Goal: Transaction & Acquisition: Purchase product/service

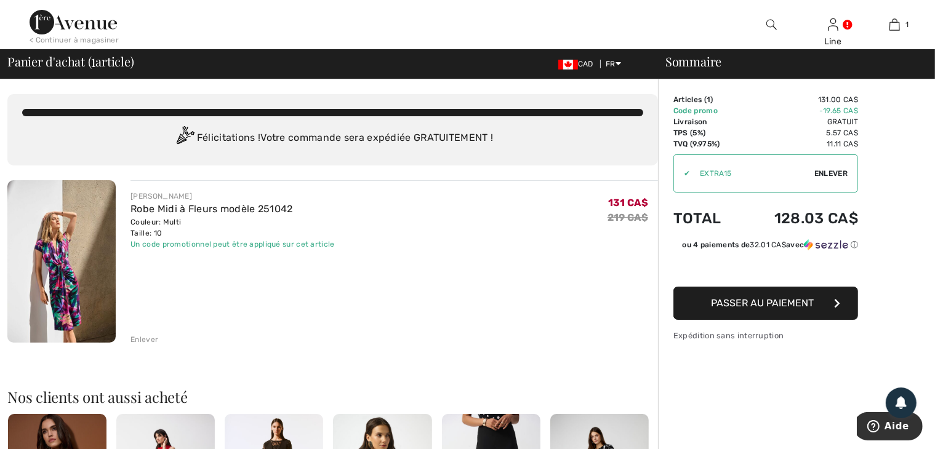
click at [832, 173] on span "Enlever" at bounding box center [830, 173] width 33 height 11
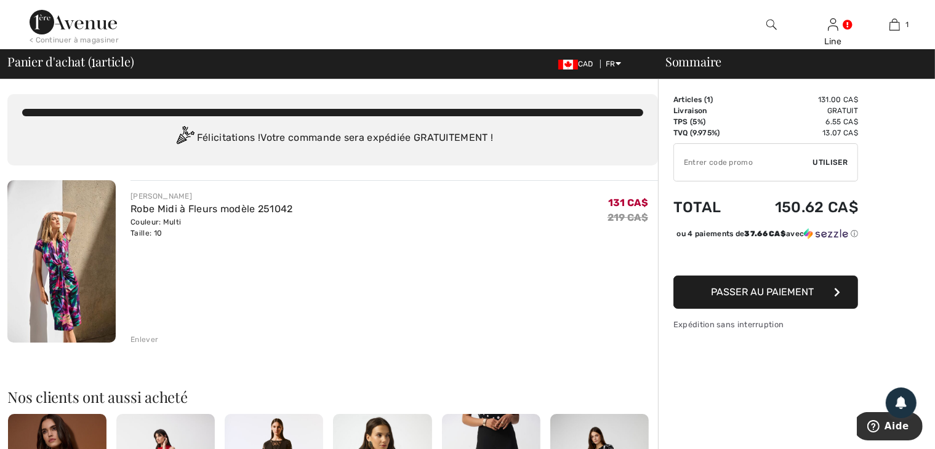
click at [726, 162] on input "TEXT" at bounding box center [743, 162] width 139 height 37
type input "NEW15"
click at [835, 166] on span "Utiliser" at bounding box center [830, 162] width 34 height 11
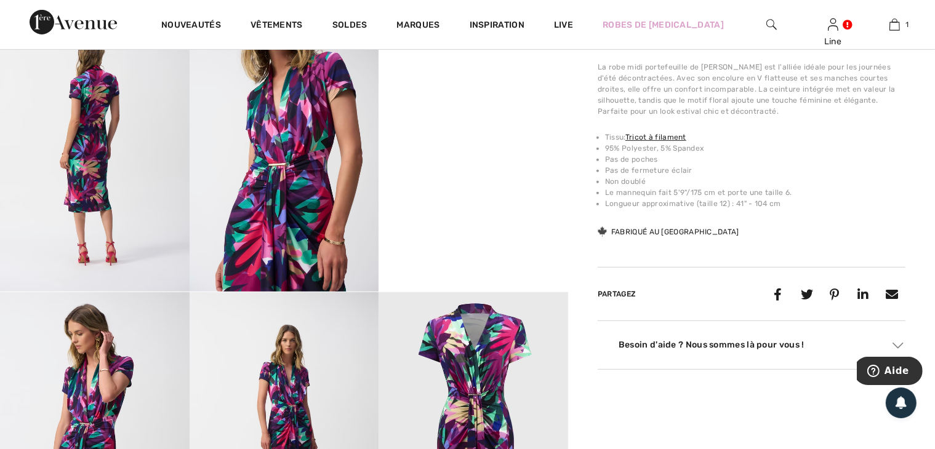
scroll to position [556, 0]
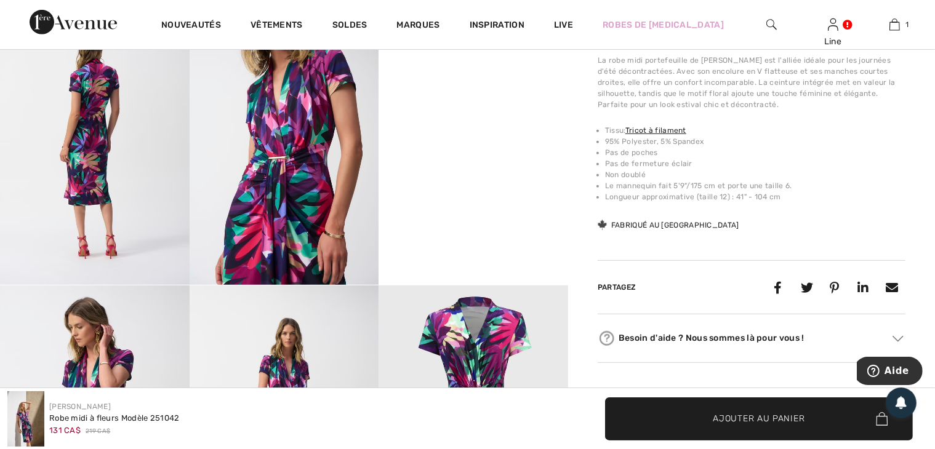
click at [81, 128] on img at bounding box center [95, 143] width 190 height 284
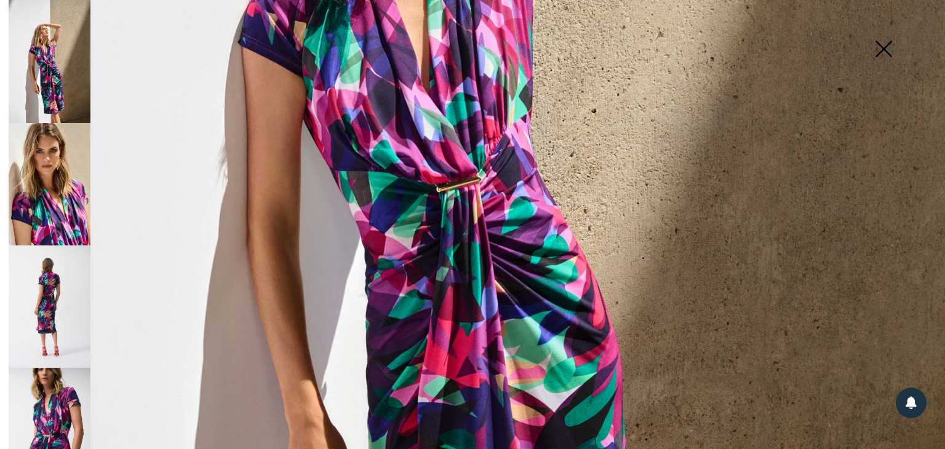
scroll to position [308, 0]
